Goal: Task Accomplishment & Management: Manage account settings

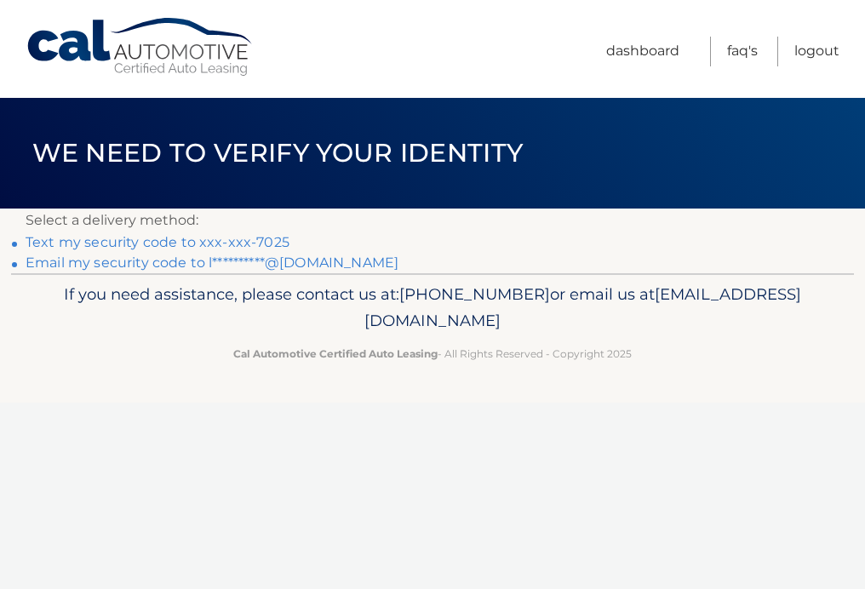
click at [237, 238] on link "Text my security code to xxx-xxx-7025" at bounding box center [158, 242] width 264 height 16
click at [263, 236] on link "Text my security code to xxx-xxx-7025" at bounding box center [158, 242] width 264 height 16
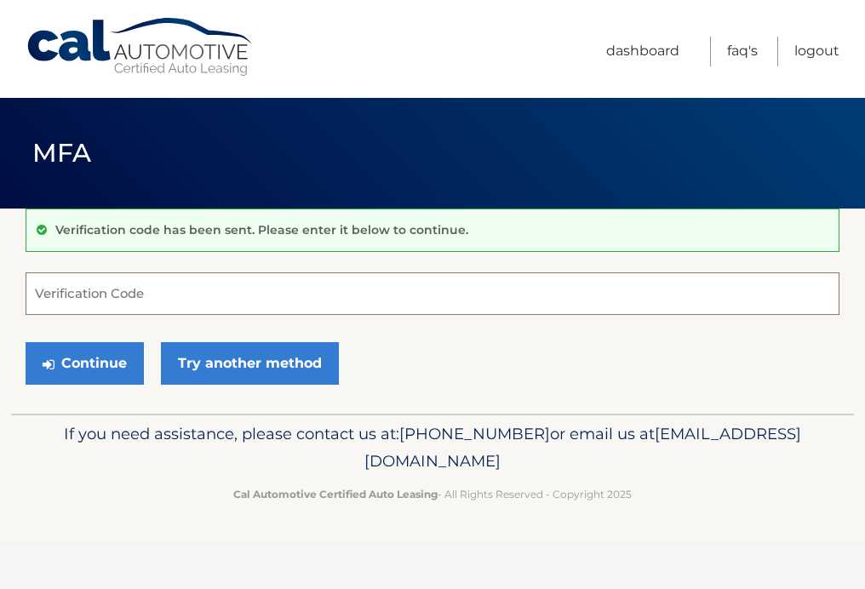
click at [484, 279] on input "Verification Code" at bounding box center [433, 293] width 814 height 43
type input "112720"
click at [280, 293] on input "Verification Code" at bounding box center [433, 293] width 814 height 43
click at [277, 291] on input "Verification Code" at bounding box center [433, 293] width 814 height 43
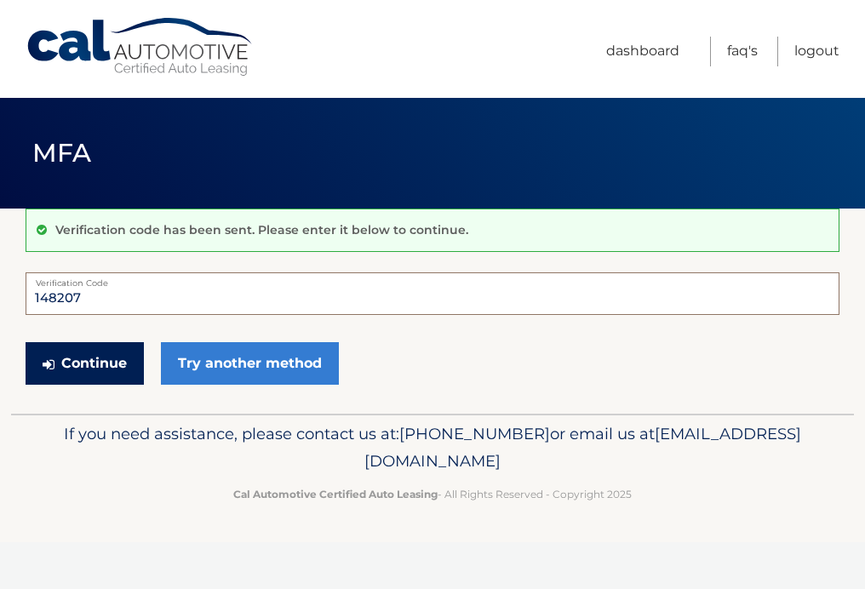
type input "148207"
click at [61, 376] on button "Continue" at bounding box center [85, 363] width 118 height 43
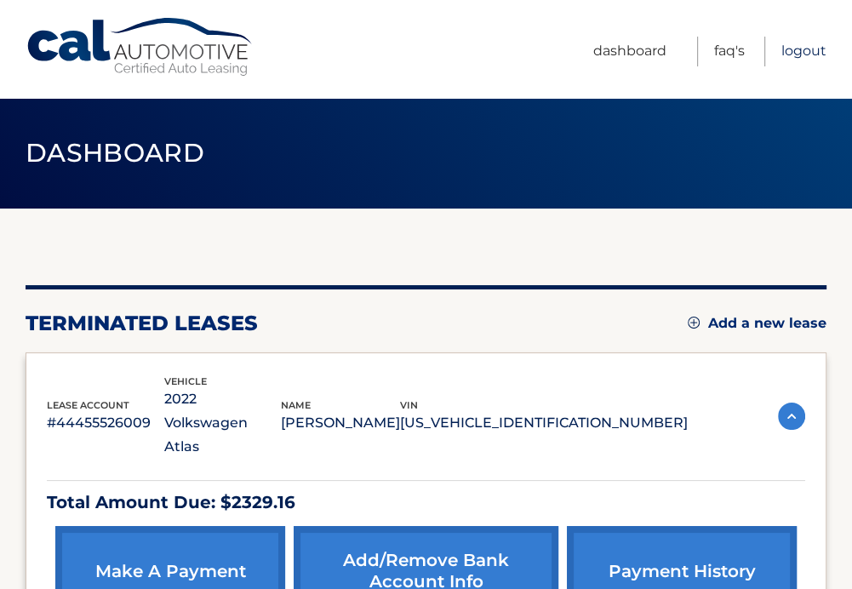
click at [799, 48] on link "Logout" at bounding box center [804, 52] width 45 height 30
